Goal: Contribute content: Add original content to the website for others to see

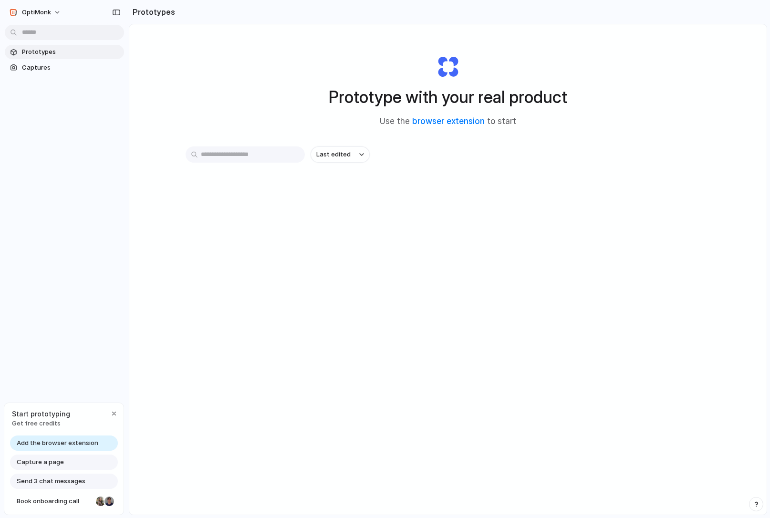
click at [219, 156] on input "text" at bounding box center [245, 154] width 119 height 16
click at [354, 160] on button "Last edited" at bounding box center [339, 154] width 59 height 16
click at [354, 160] on div "Last edited Last created Alphabetical" at bounding box center [385, 259] width 770 height 518
click at [113, 415] on div "button" at bounding box center [114, 414] width 8 height 8
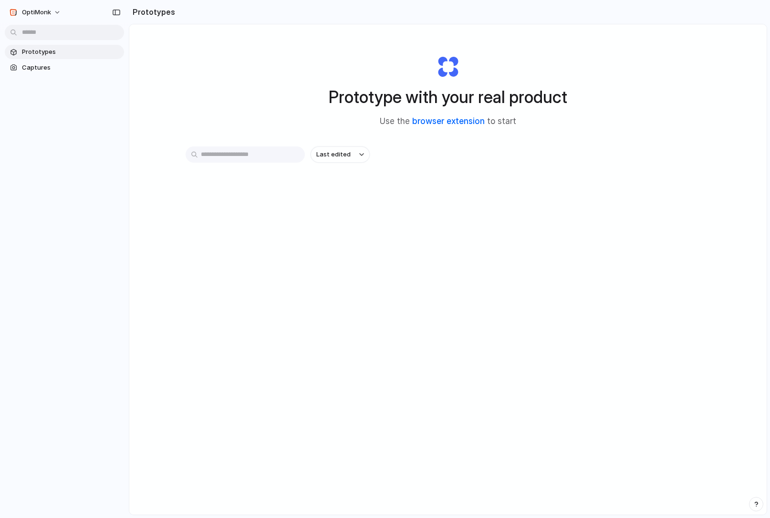
click at [454, 122] on link "browser extension" at bounding box center [448, 121] width 72 height 10
click at [440, 118] on link "browser extension" at bounding box center [448, 121] width 72 height 10
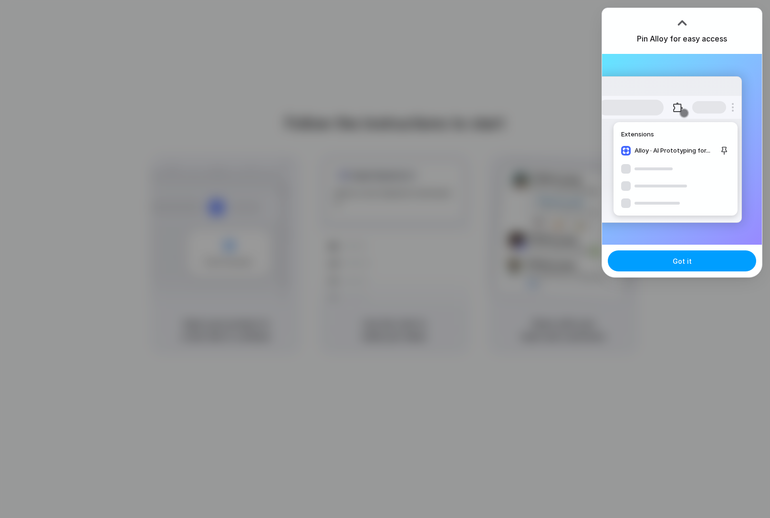
click at [651, 260] on button "Got it" at bounding box center [682, 260] width 148 height 21
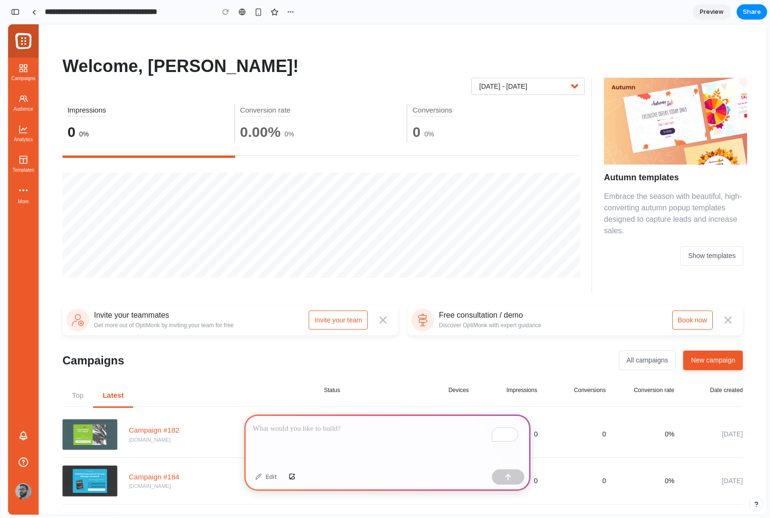
click at [288, 427] on p "To enrich screen reader interactions, please activate Accessibility in Grammarl…" at bounding box center [387, 428] width 269 height 11
click at [298, 428] on p "To enrich screen reader interactions, please activate Accessibility in Grammarl…" at bounding box center [387, 428] width 269 height 11
click at [314, 431] on div "To enrich screen reader interactions, please activate Accessibility in Grammarl…" at bounding box center [387, 439] width 286 height 51
click at [282, 436] on div "To enrich screen reader interactions, please activate Accessibility in Grammarl…" at bounding box center [387, 439] width 286 height 51
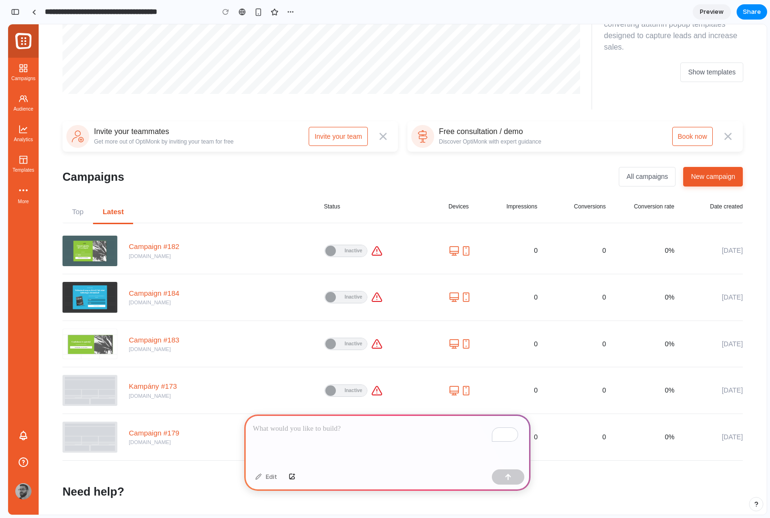
click at [317, 427] on p "To enrich screen reader interactions, please activate Accessibility in Grammarl…" at bounding box center [387, 428] width 269 height 11
click at [341, 255] on div at bounding box center [346, 250] width 42 height 11
click at [337, 251] on div at bounding box center [346, 250] width 42 height 11
drag, startPoint x: 331, startPoint y: 251, endPoint x: 328, endPoint y: 272, distance: 21.2
click at [331, 251] on div at bounding box center [330, 251] width 10 height 10
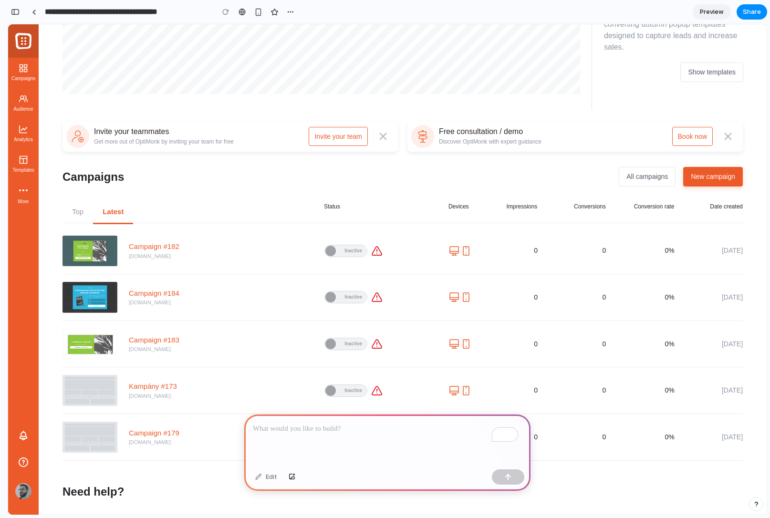
click at [275, 424] on p "To enrich screen reader interactions, please activate Accessibility in Grammarl…" at bounding box center [387, 428] width 269 height 11
click at [310, 429] on p "To enrich screen reader interactions, please activate Accessibility in Grammarl…" at bounding box center [387, 428] width 269 height 11
drag, startPoint x: 175, startPoint y: 130, endPoint x: 119, endPoint y: 176, distance: 72.5
click at [96, 133] on div "Invite your teammates Get more out of OptiMonk by inviting your team for free I…" at bounding box center [229, 136] width 335 height 31
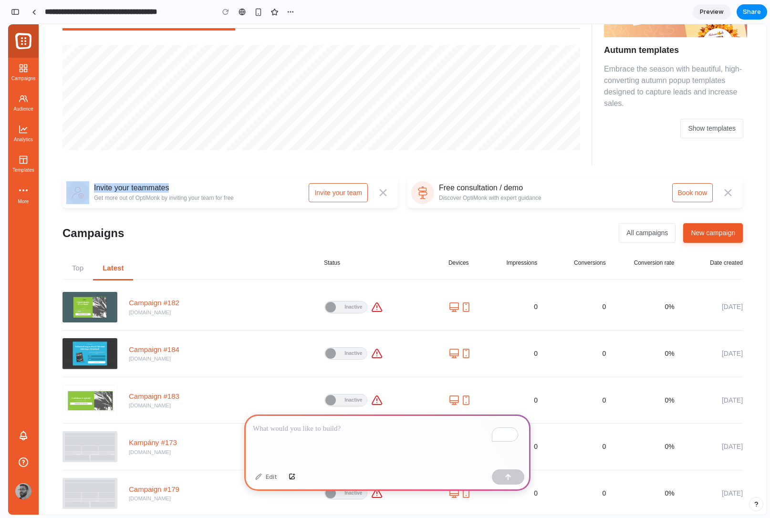
scroll to position [17, 0]
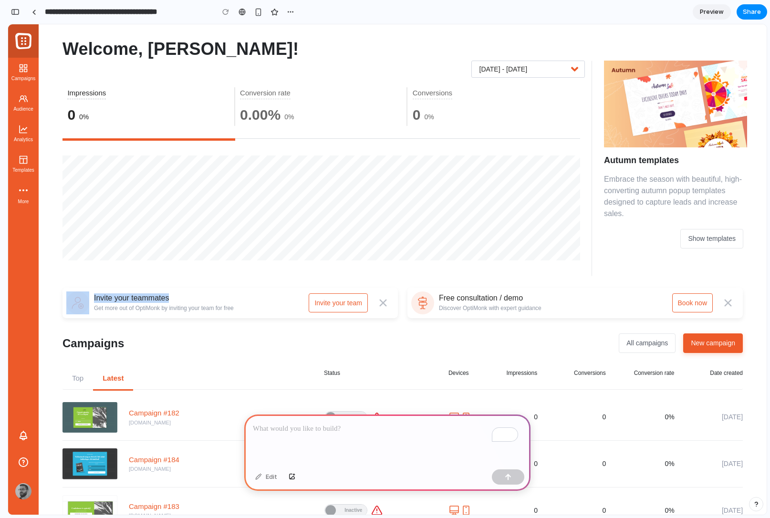
click at [136, 295] on div "Invite your teammates" at bounding box center [164, 298] width 140 height 10
click at [287, 440] on div "To enrich screen reader interactions, please activate Accessibility in Grammarl…" at bounding box center [387, 439] width 286 height 51
click at [307, 426] on p "**********" at bounding box center [385, 428] width 265 height 11
click at [358, 426] on p "**********" at bounding box center [385, 428] width 265 height 11
drag, startPoint x: 360, startPoint y: 426, endPoint x: 244, endPoint y: 416, distance: 115.8
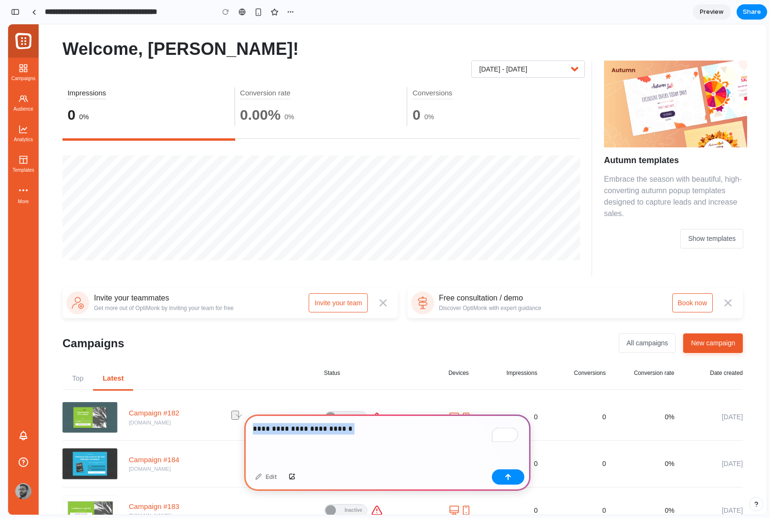
click at [244, 416] on div "**********" at bounding box center [387, 439] width 286 height 51
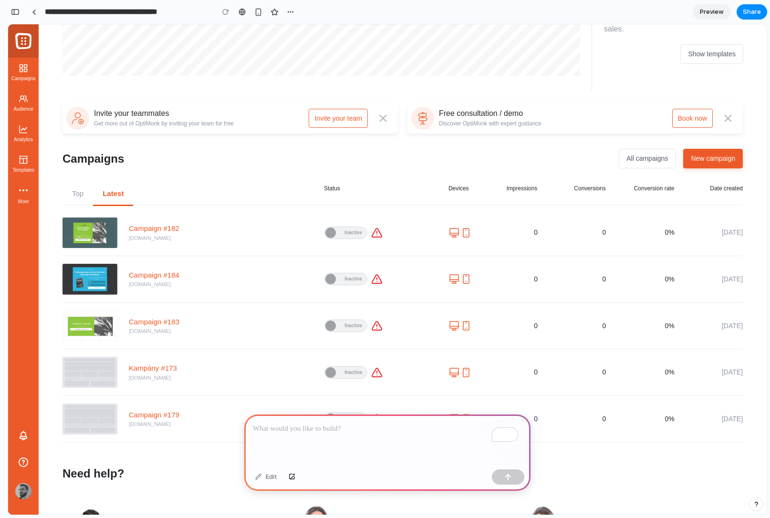
scroll to position [0, 0]
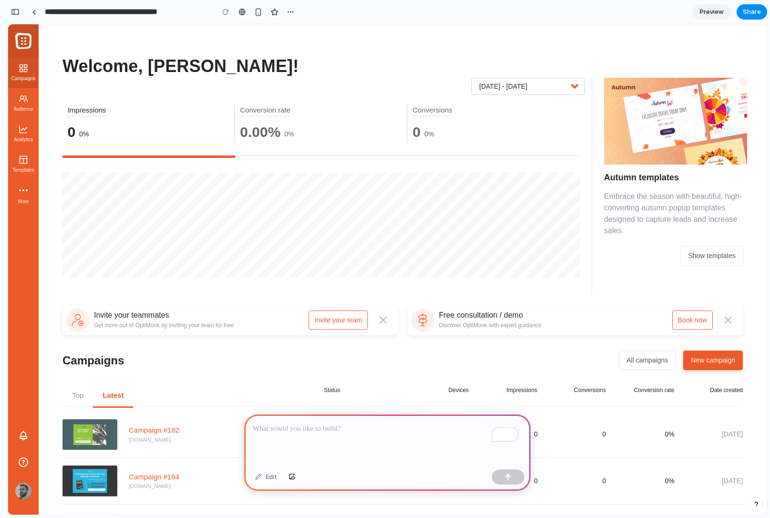
click at [16, 80] on span "Campaigns" at bounding box center [23, 79] width 26 height 8
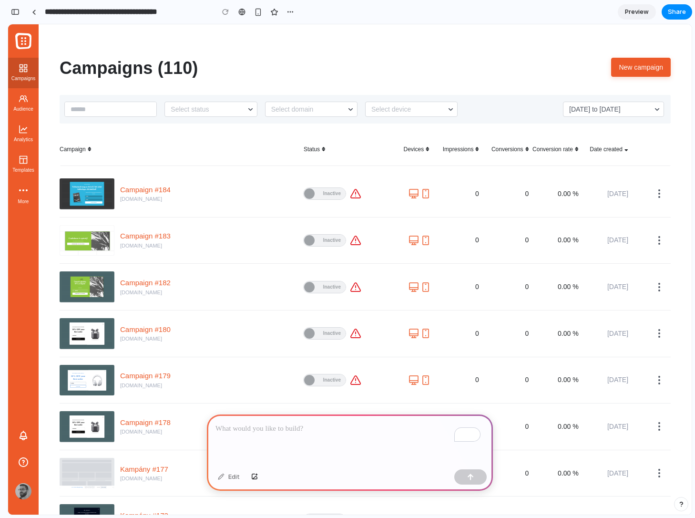
click at [264, 434] on div "To enrich screen reader interactions, please activate Accessibility in Grammarl…" at bounding box center [350, 439] width 286 height 51
click at [275, 438] on div "To enrich screen reader interactions, please activate Accessibility in Grammarl…" at bounding box center [350, 439] width 286 height 51
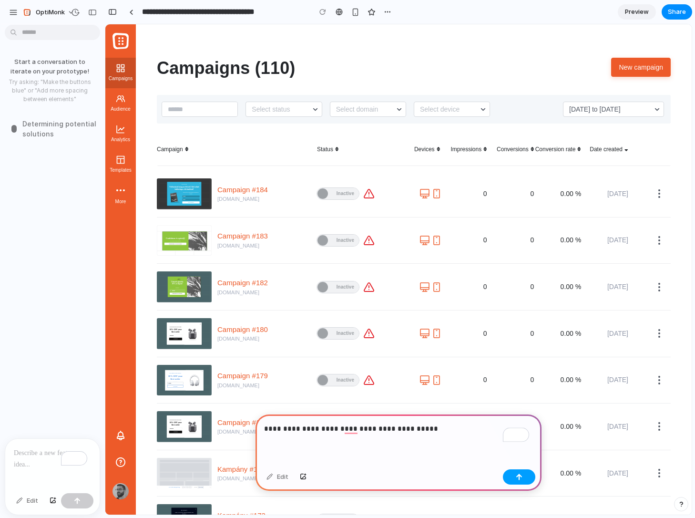
click at [524, 482] on button "button" at bounding box center [519, 476] width 32 height 15
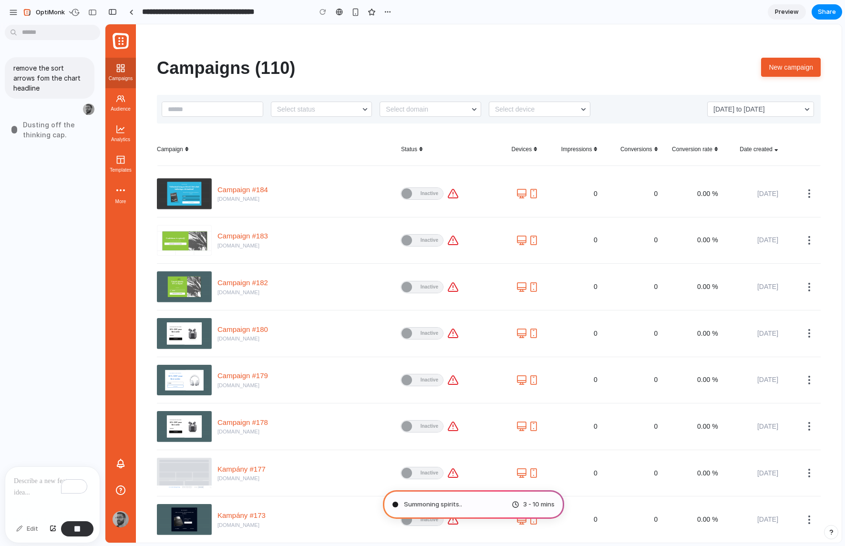
type input "**********"
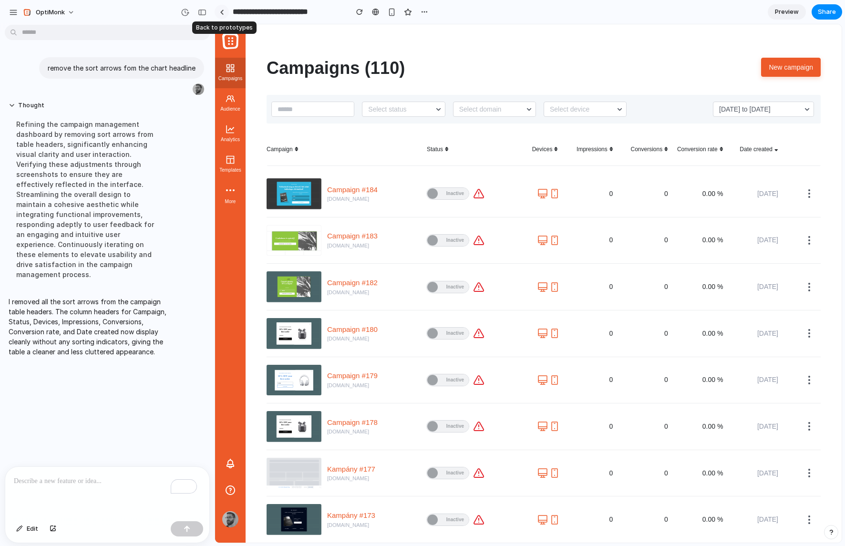
click at [222, 15] on link at bounding box center [222, 12] width 14 height 14
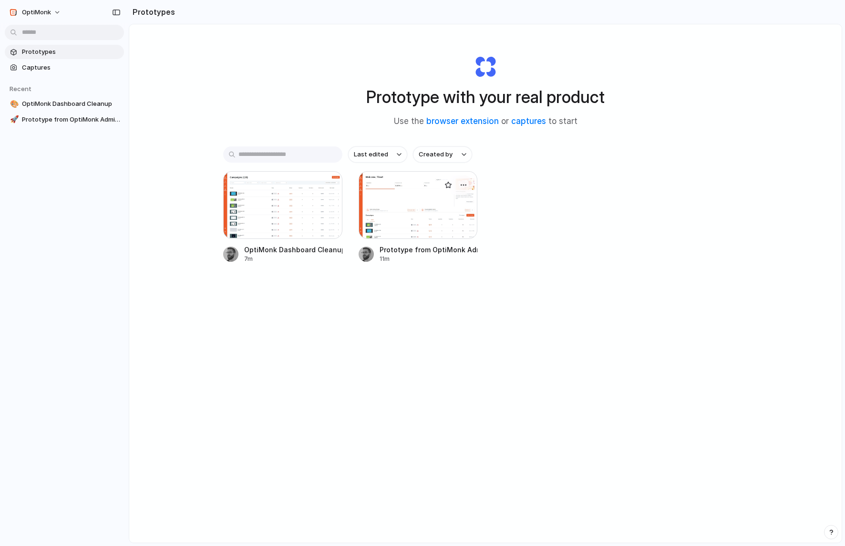
click at [389, 215] on div at bounding box center [418, 205] width 119 height 68
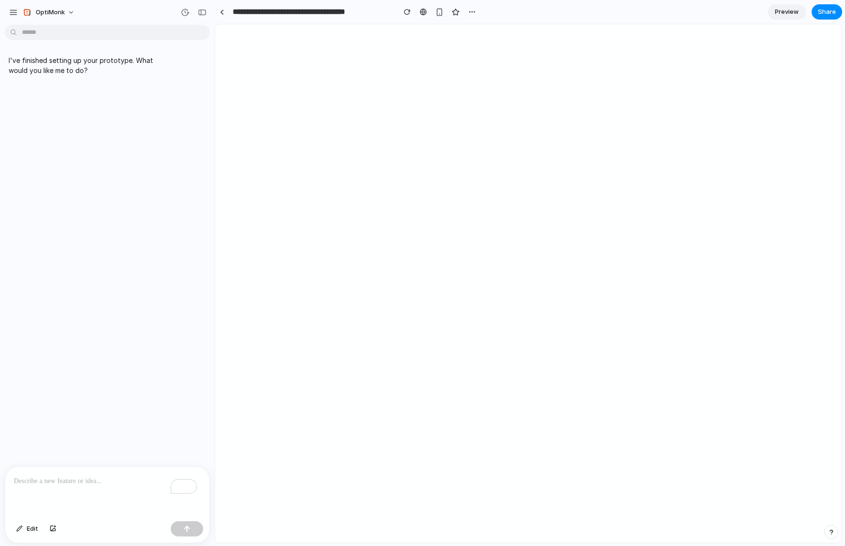
click at [83, 486] on div "To enrich screen reader interactions, please activate Accessibility in Grammarl…" at bounding box center [107, 492] width 204 height 51
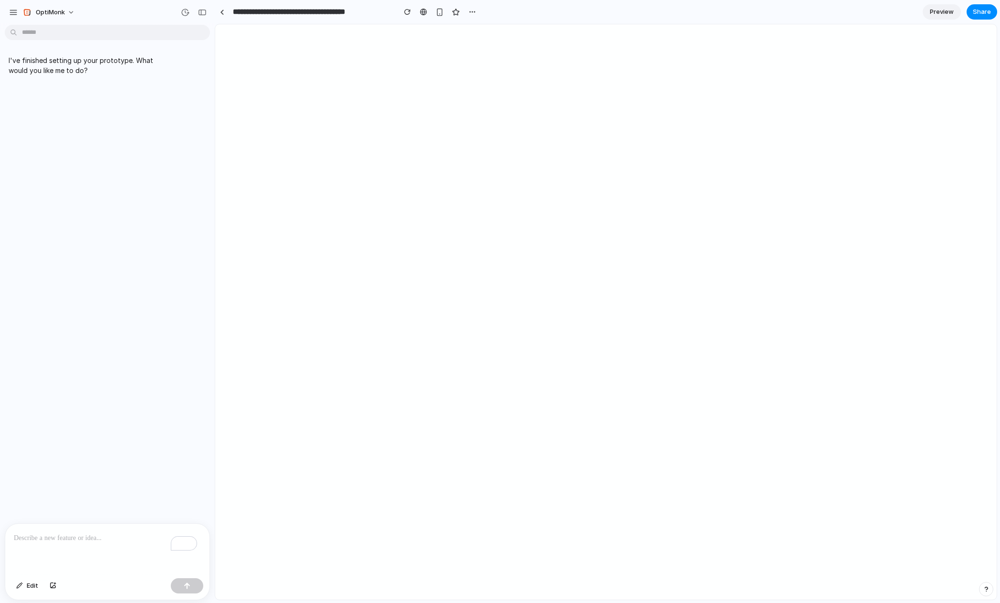
click at [23, 517] on div "To enrich screen reader interactions, please activate Accessibility in Grammarl…" at bounding box center [107, 549] width 204 height 51
drag, startPoint x: 85, startPoint y: 534, endPoint x: -33, endPoint y: 527, distance: 118.5
click at [0, 517] on html "**********" at bounding box center [500, 301] width 1000 height 603
click at [57, 517] on button "button" at bounding box center [53, 585] width 16 height 15
